Goal: Use online tool/utility: Utilize a website feature to perform a specific function

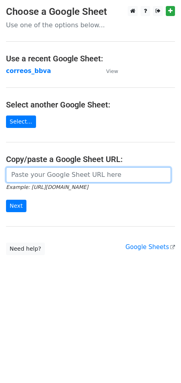
click at [71, 175] on input "url" at bounding box center [88, 174] width 165 height 15
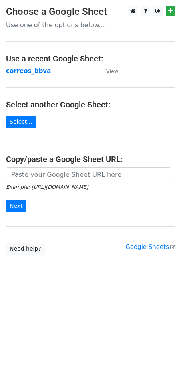
click at [56, 119] on main "Choose a Google Sheet Use one of the options below... Use a recent Google Sheet…" at bounding box center [90, 130] width 181 height 249
click at [23, 72] on strong "correos_bbva" at bounding box center [28, 70] width 45 height 7
click at [112, 71] on small "View" at bounding box center [112, 71] width 12 height 6
